Goal: Complete application form

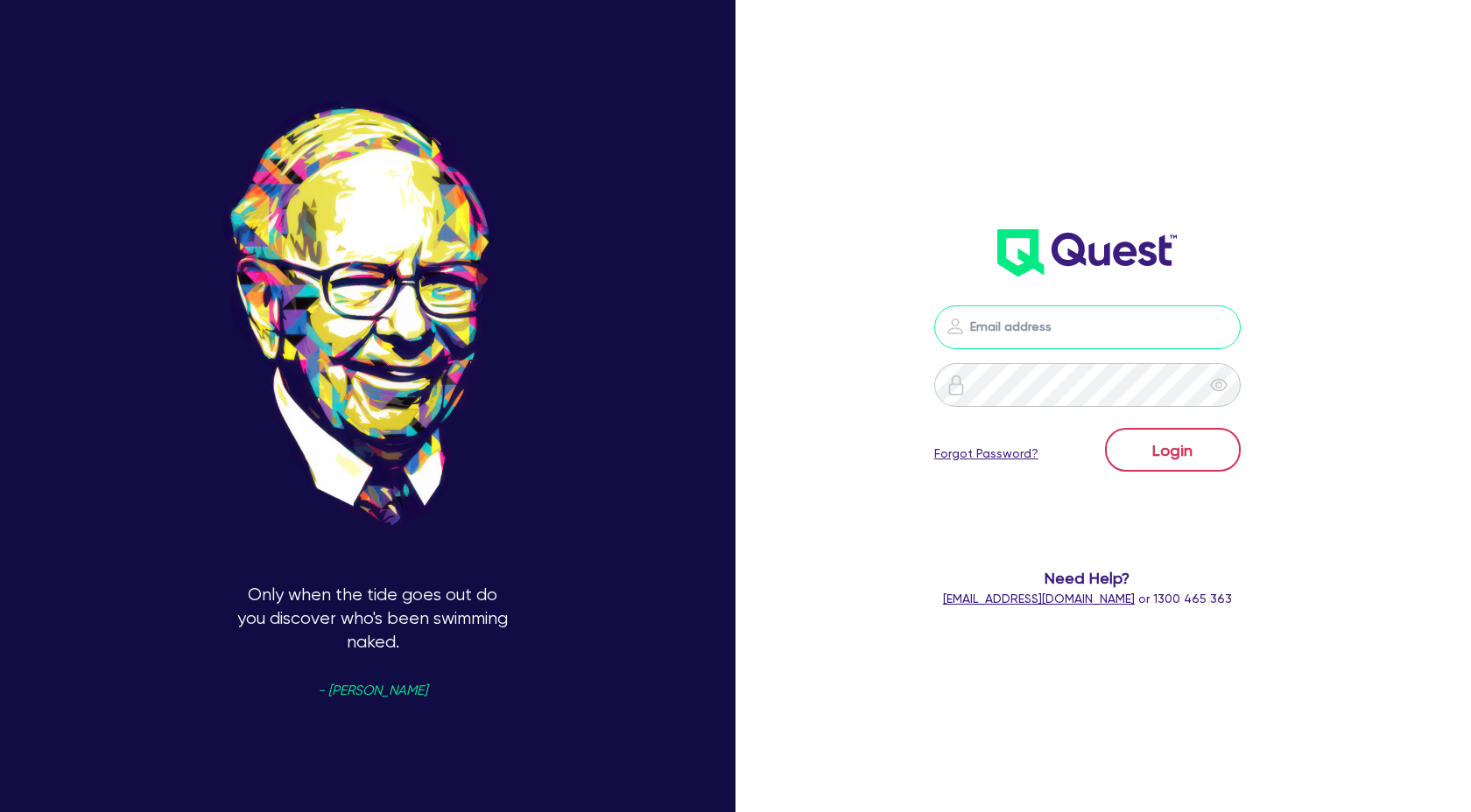
type input "[PERSON_NAME][EMAIL_ADDRESS][DOMAIN_NAME]"
click at [1200, 449] on button "Login" at bounding box center [1173, 450] width 136 height 43
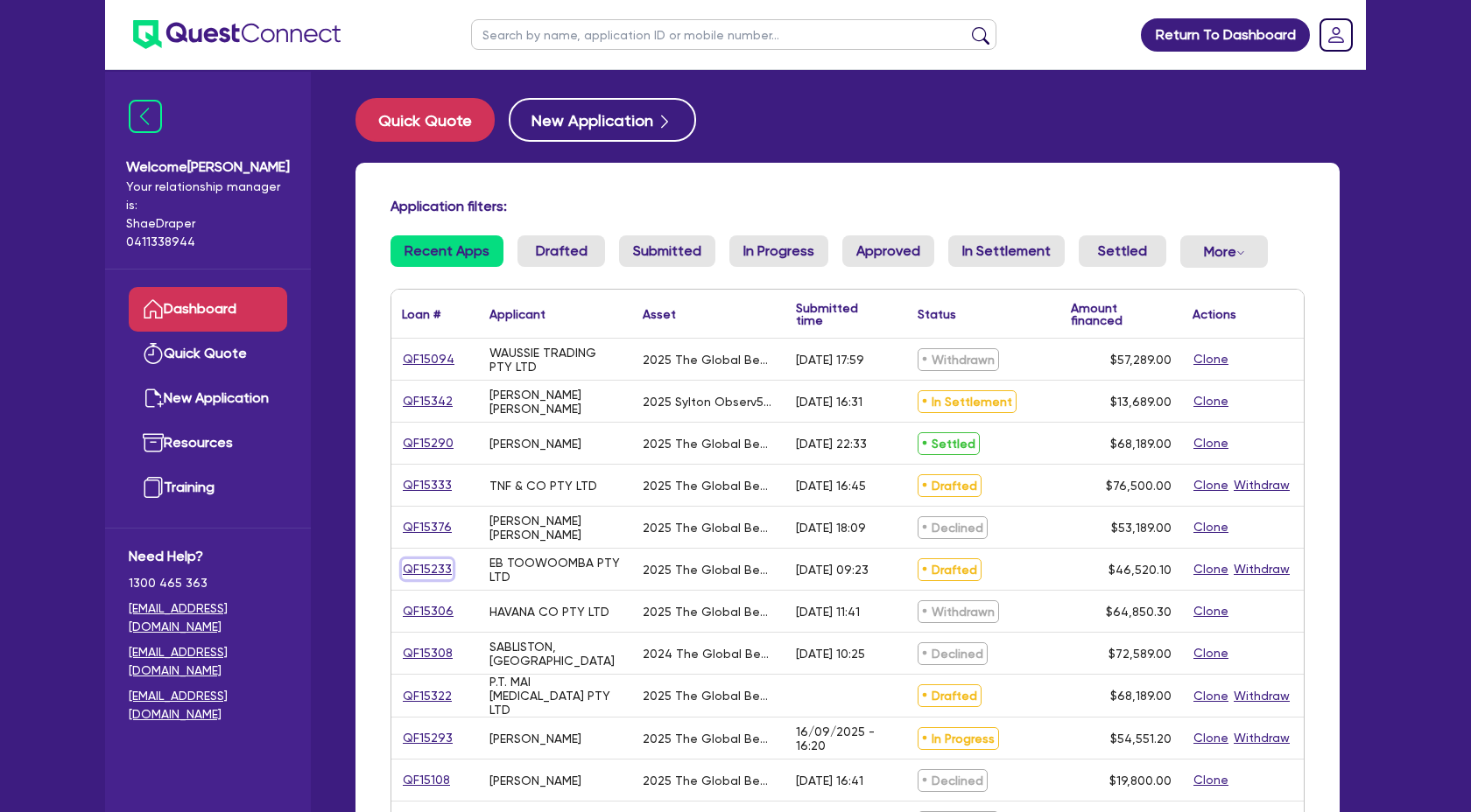
click at [422, 566] on link "QF15233" at bounding box center [428, 569] width 51 height 20
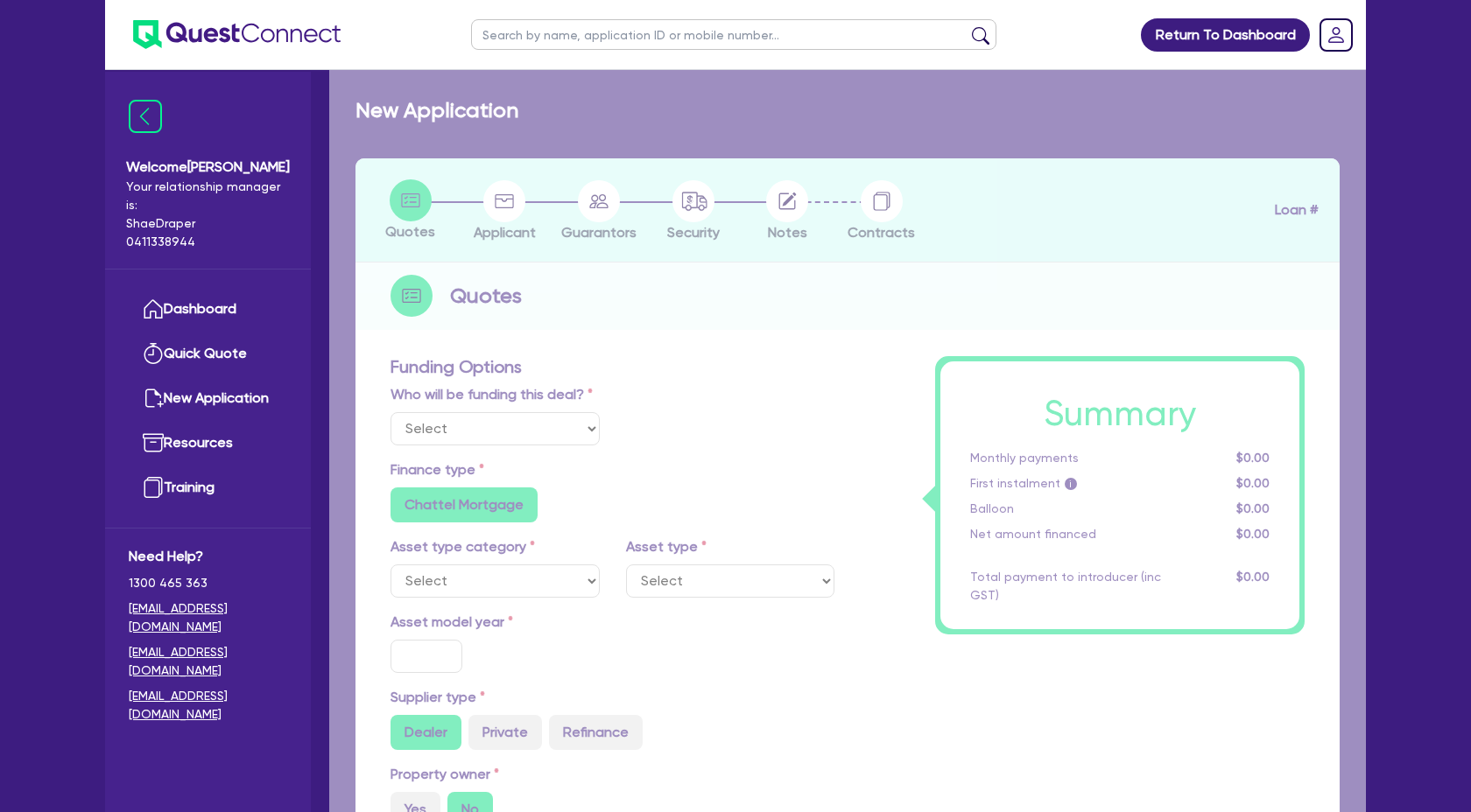
select select "Quest Finance - Own Book"
select select "SECONDARY_ASSETS"
type input "2025"
radio input "true"
type input "46,520.1"
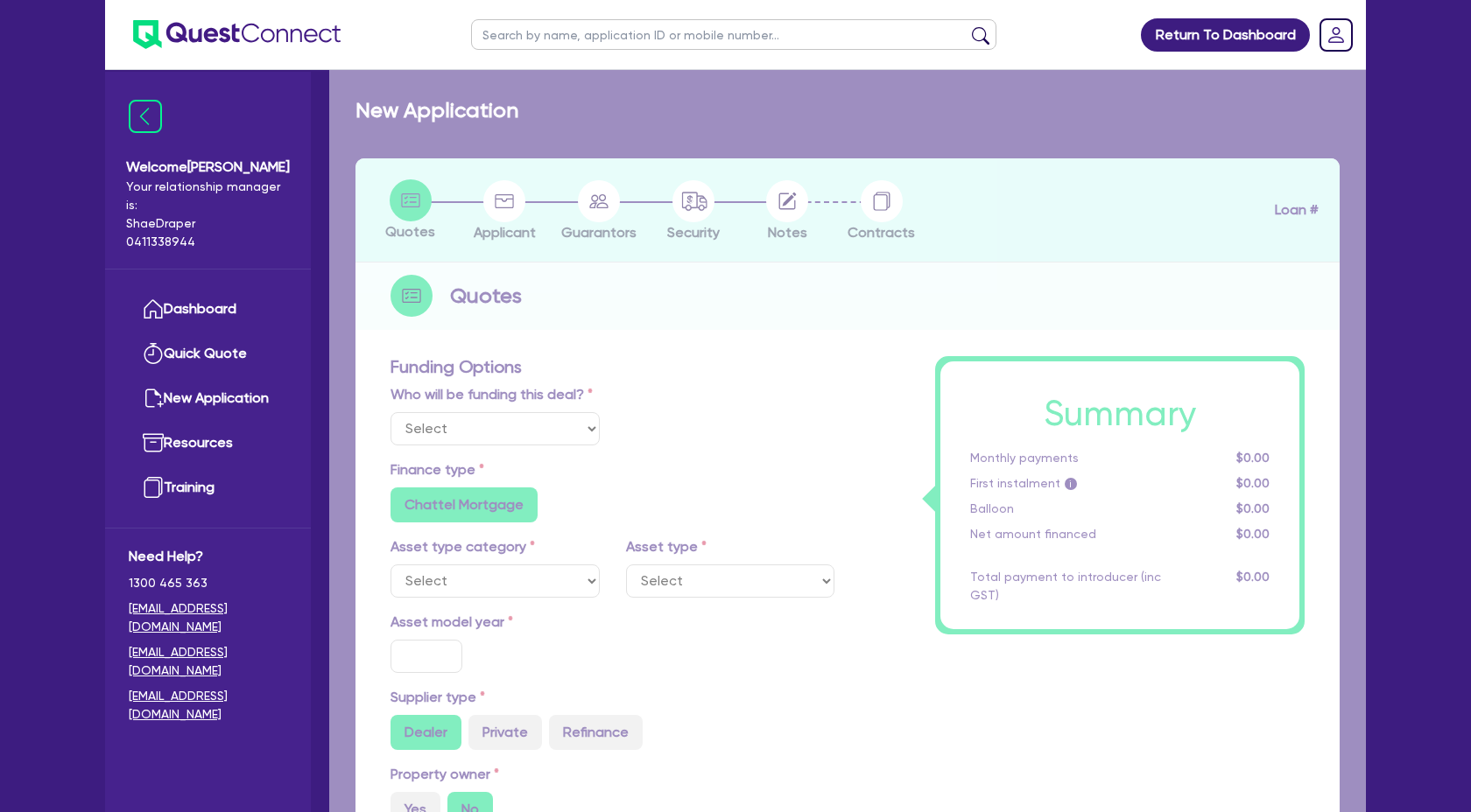
type input "4"
type input "1,860.8"
type input "17.95"
select select "MEDICAL_DENTAL_LABORATORY_EQUIPMENT"
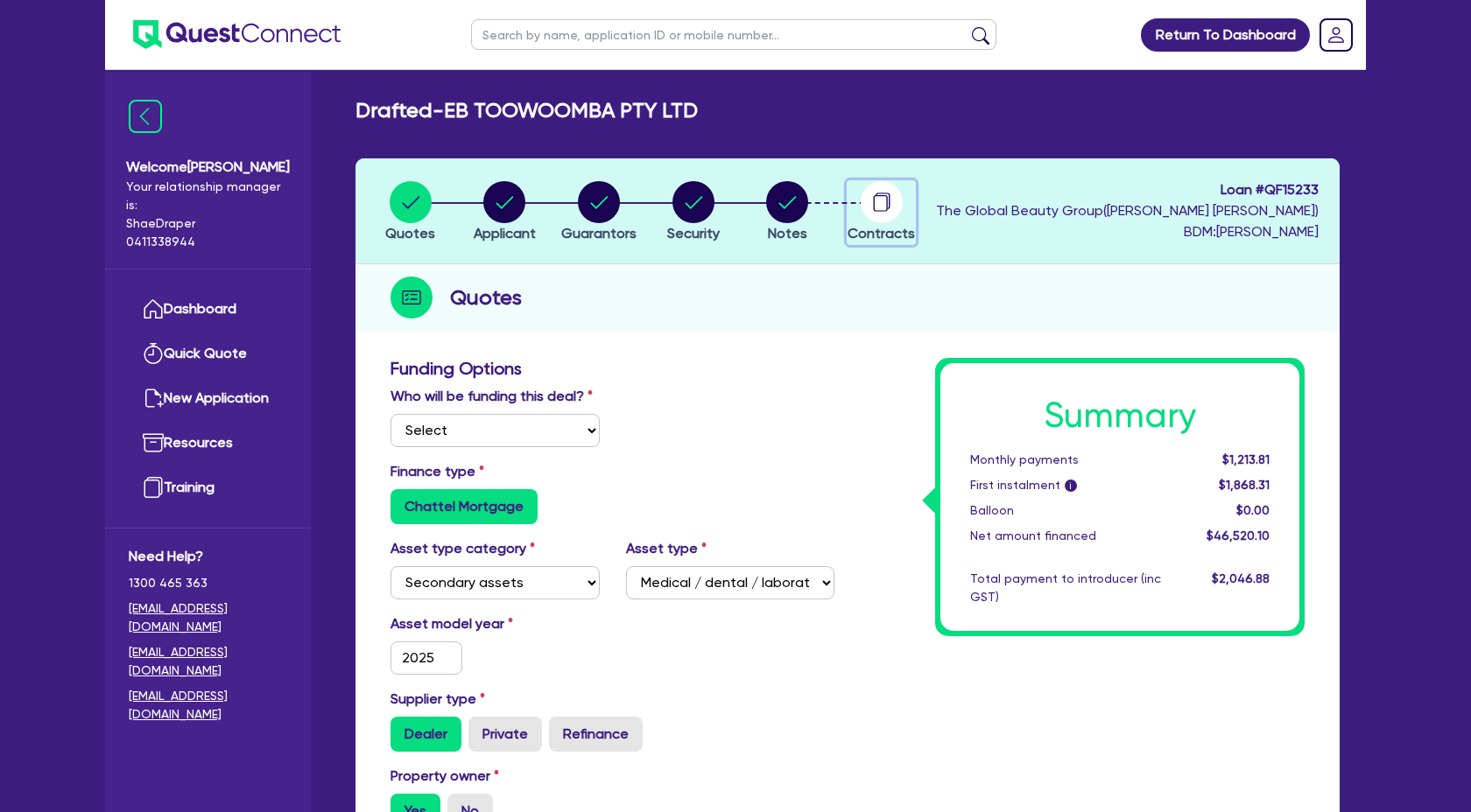
click at [871, 219] on circle "button" at bounding box center [881, 202] width 42 height 42
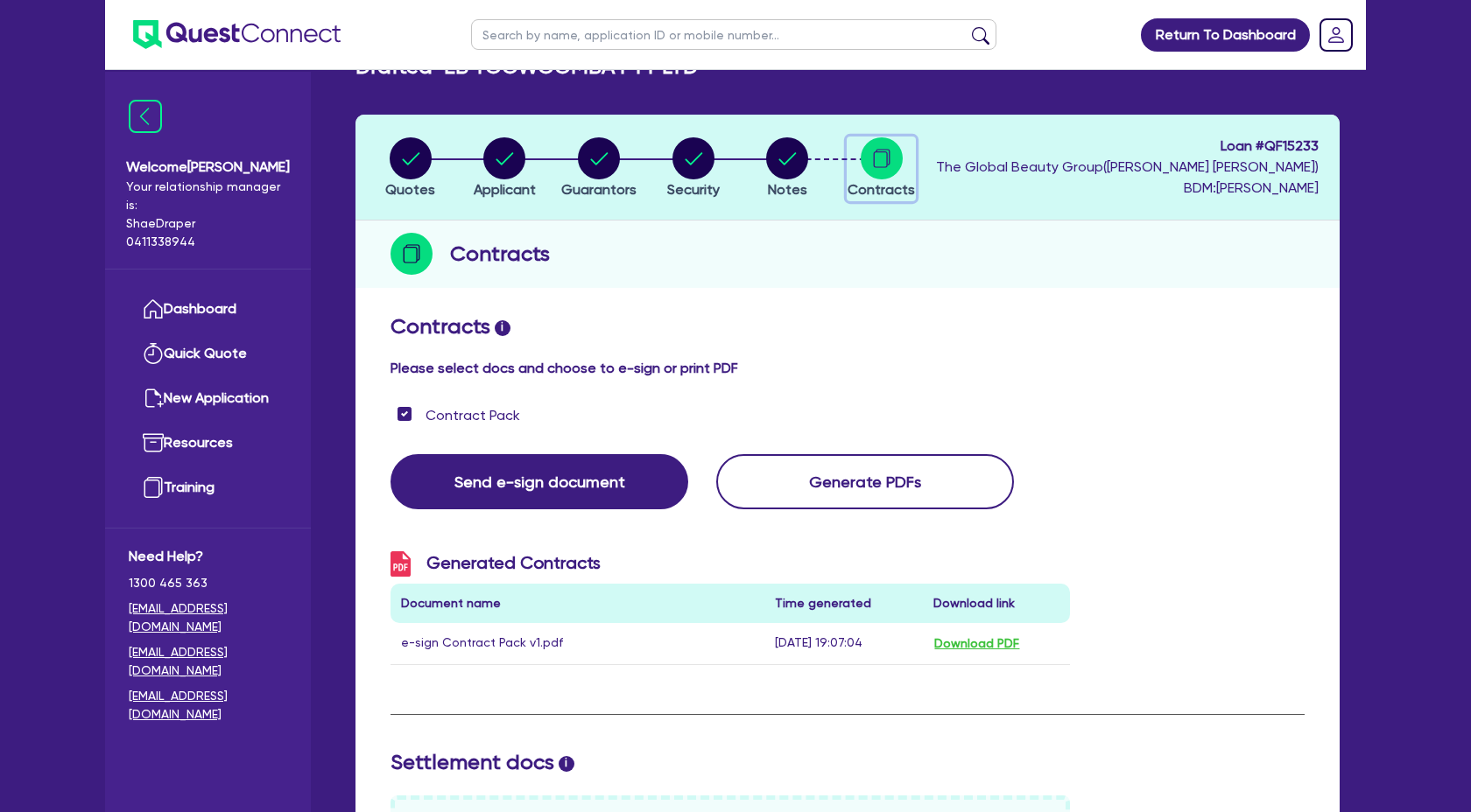
scroll to position [44, 0]
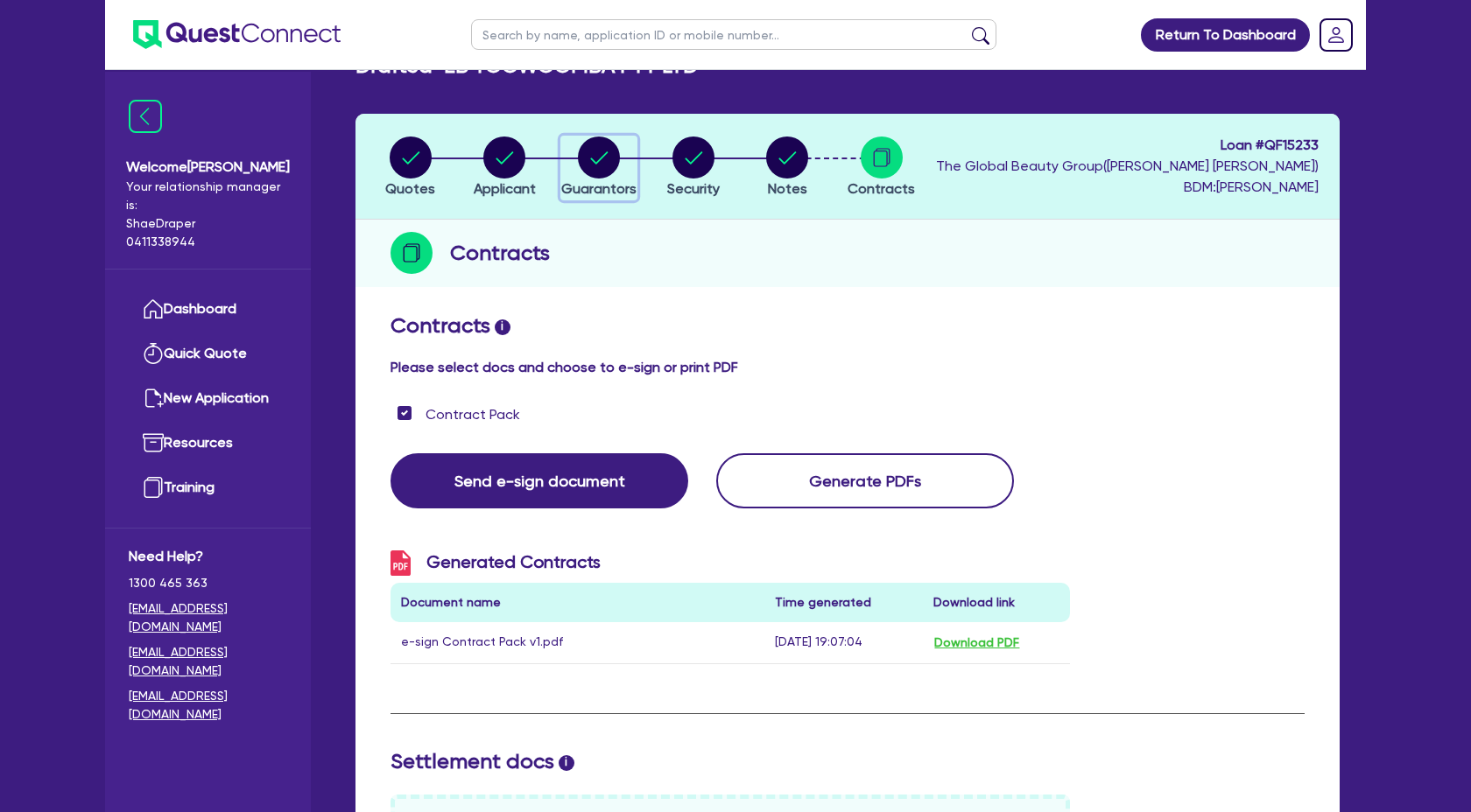
click at [593, 175] on circle "button" at bounding box center [599, 158] width 42 height 42
select select "MRS"
select select "QLD"
select select "MARRIED"
select select "CASH"
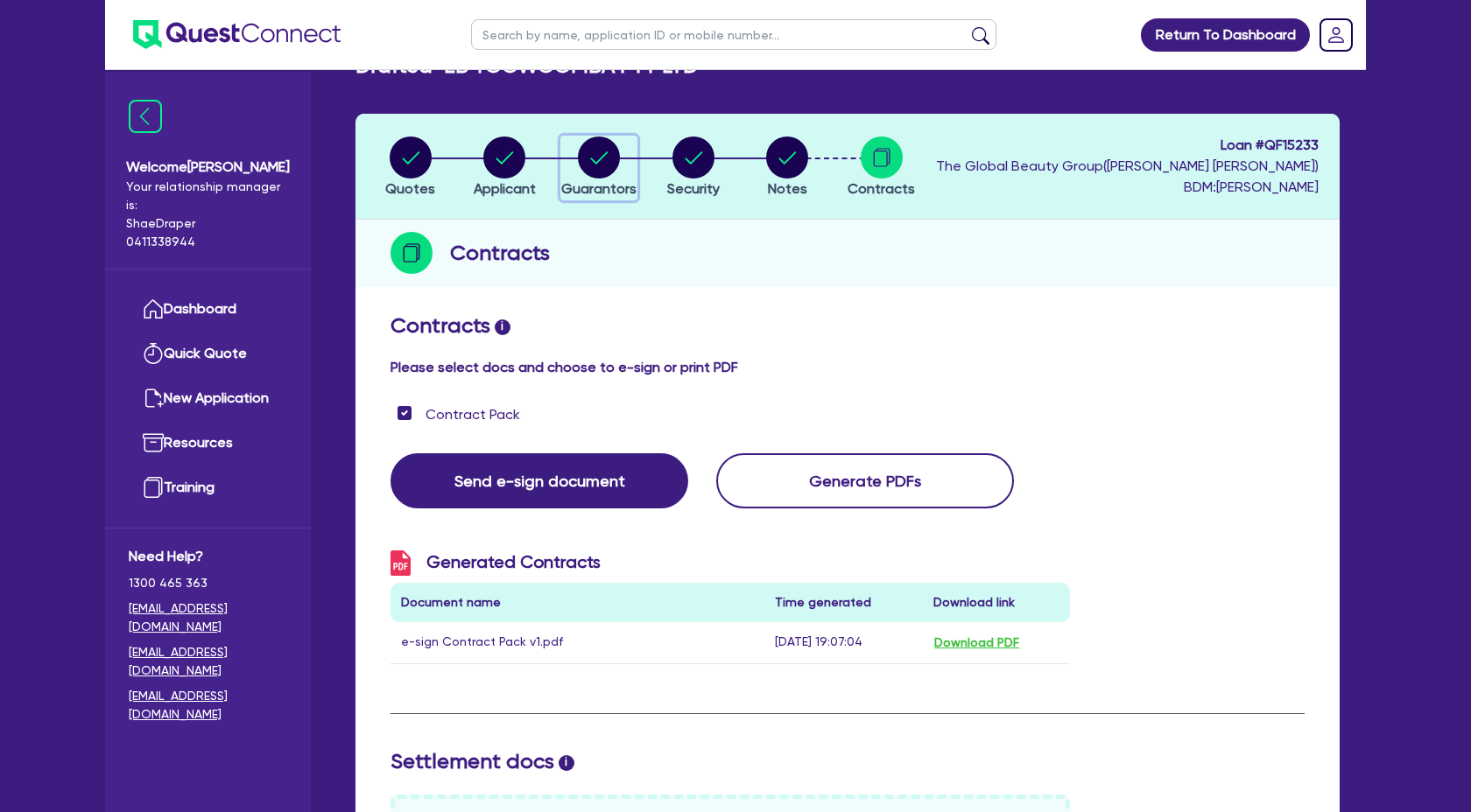
select select "PROPERTY"
select select "VEHICLE"
select select "HOUSEHOLD_PERSONAL"
select select "MORTGAGE"
select select "VEHICLE_LOAN"
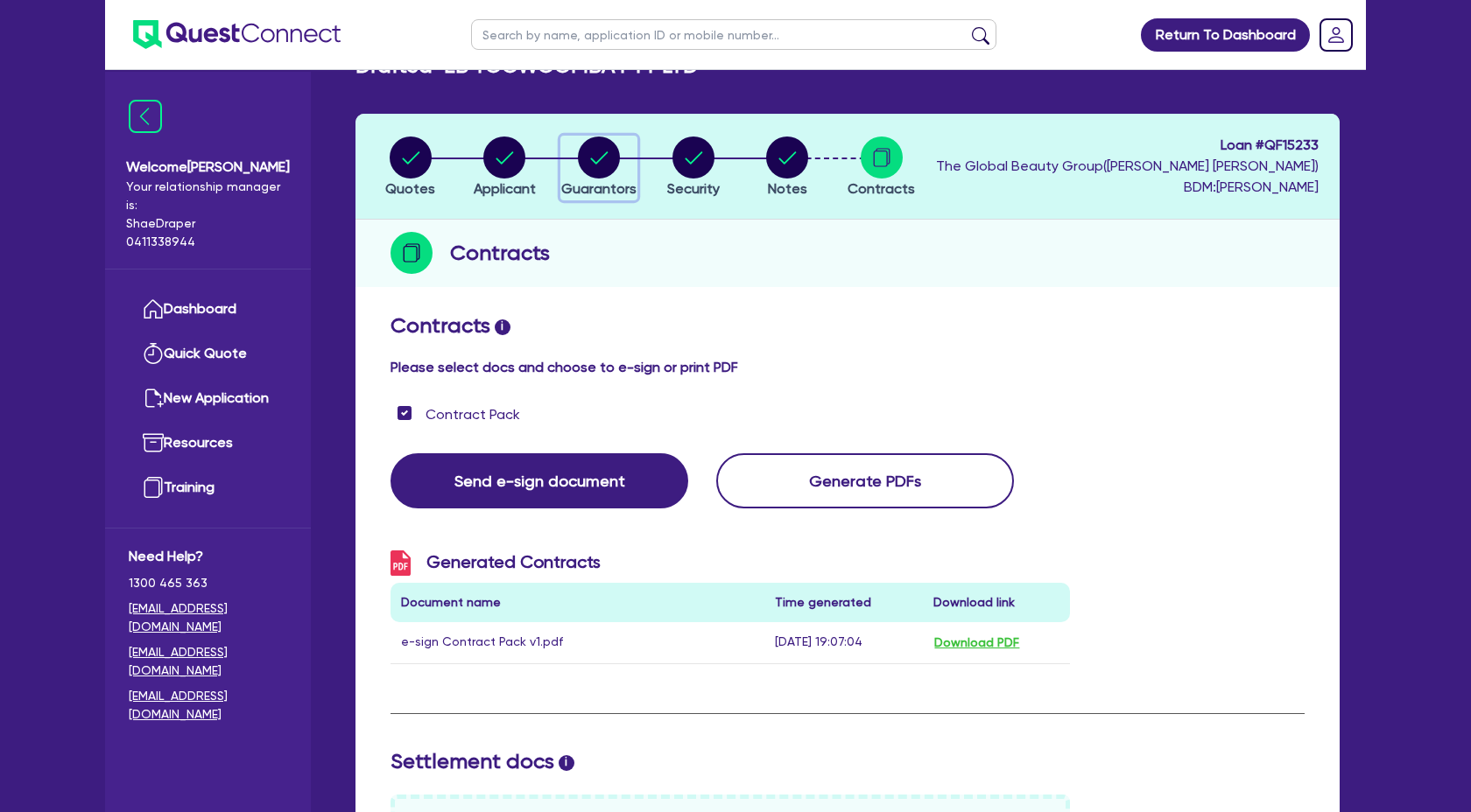
select select "CREDIT_CARD"
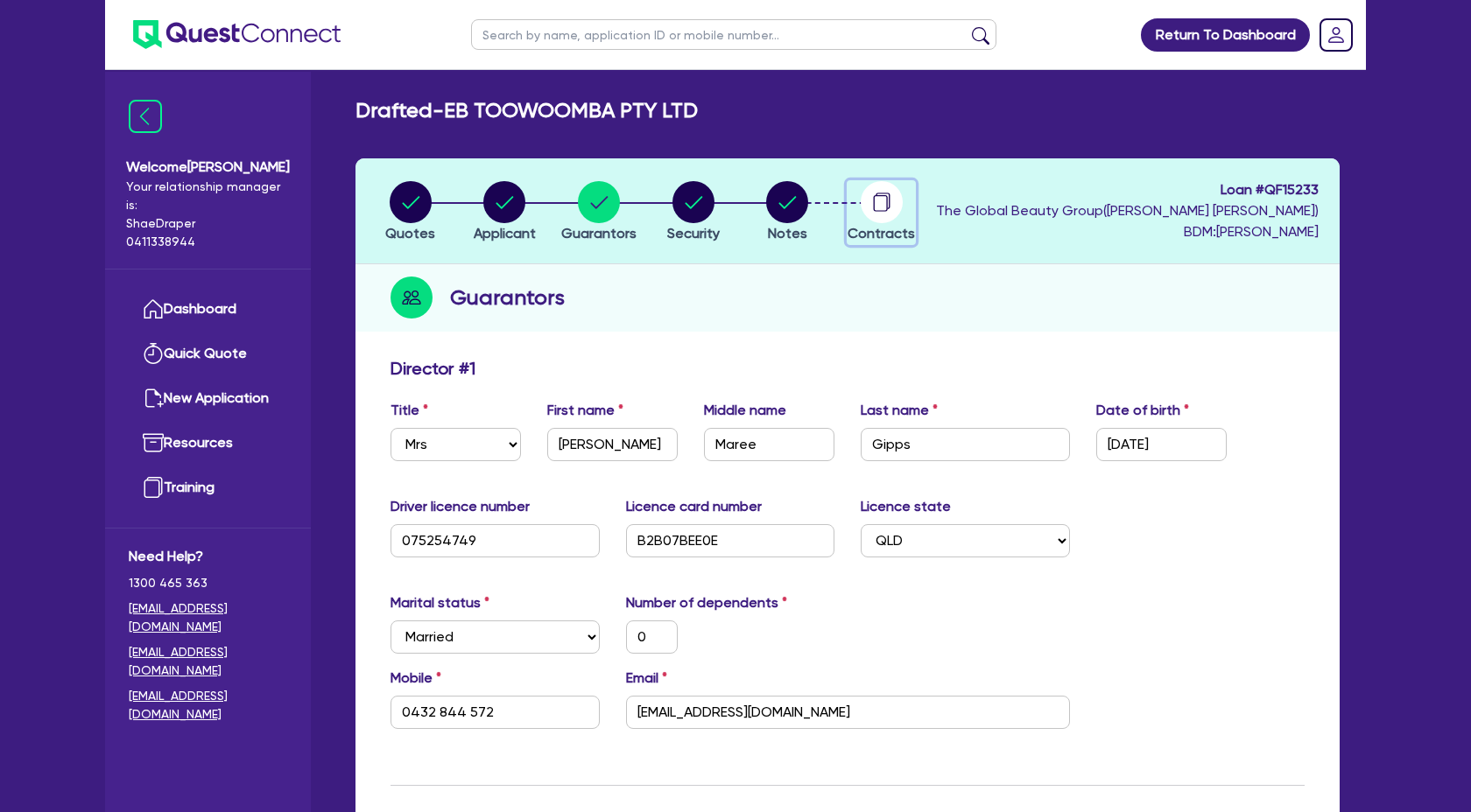
click at [876, 196] on circle "button" at bounding box center [881, 202] width 42 height 42
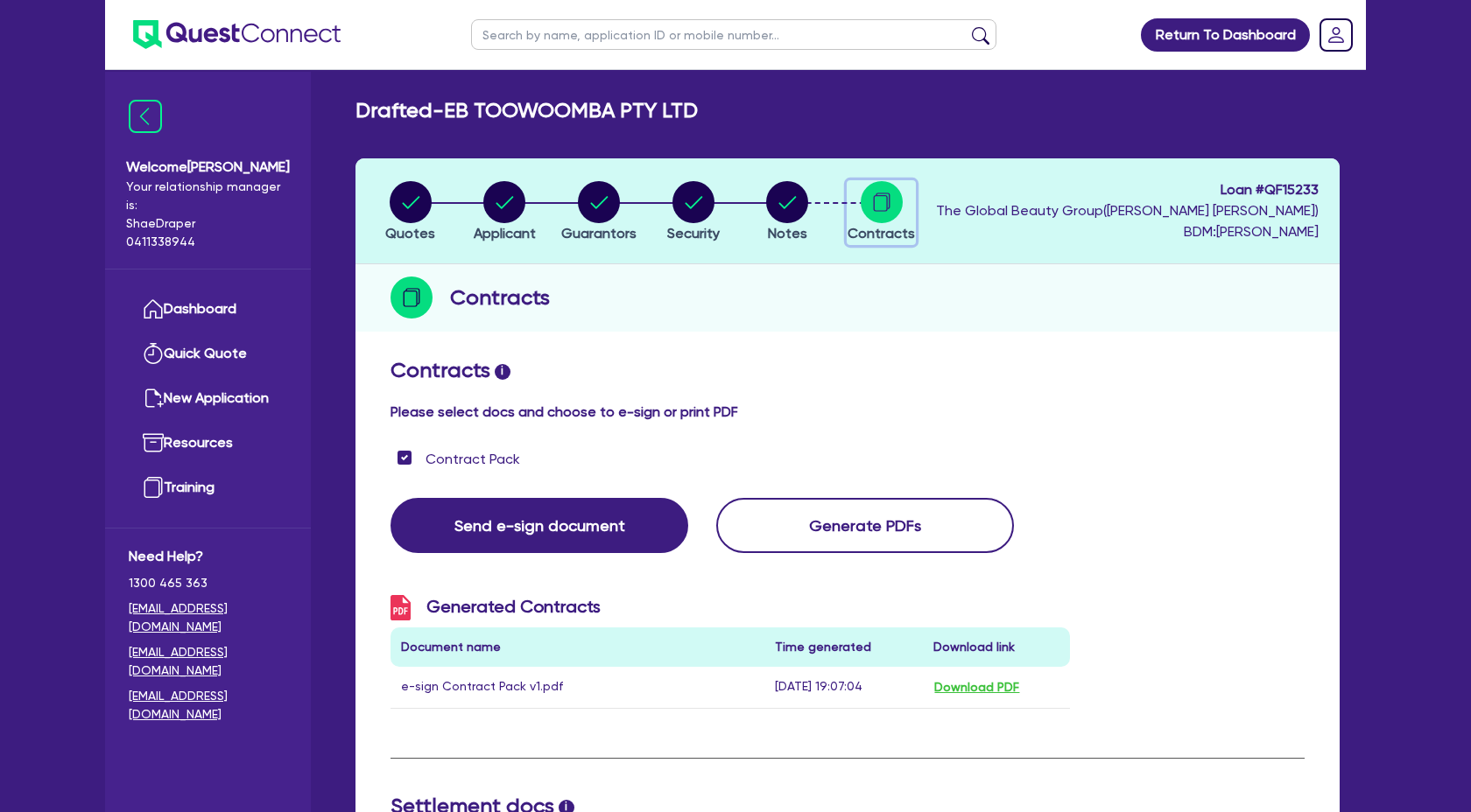
scroll to position [5, 0]
